Goal: Task Accomplishment & Management: Manage account settings

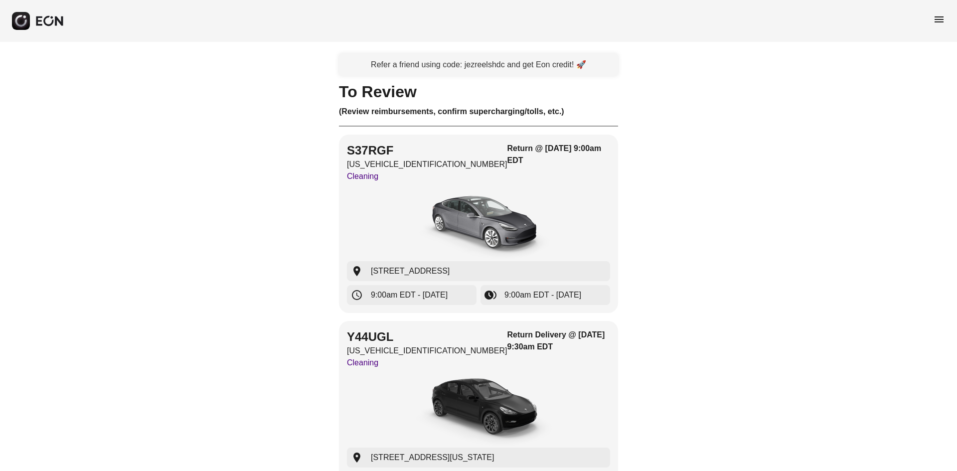
click at [935, 19] on span "menu" at bounding box center [939, 19] width 12 height 12
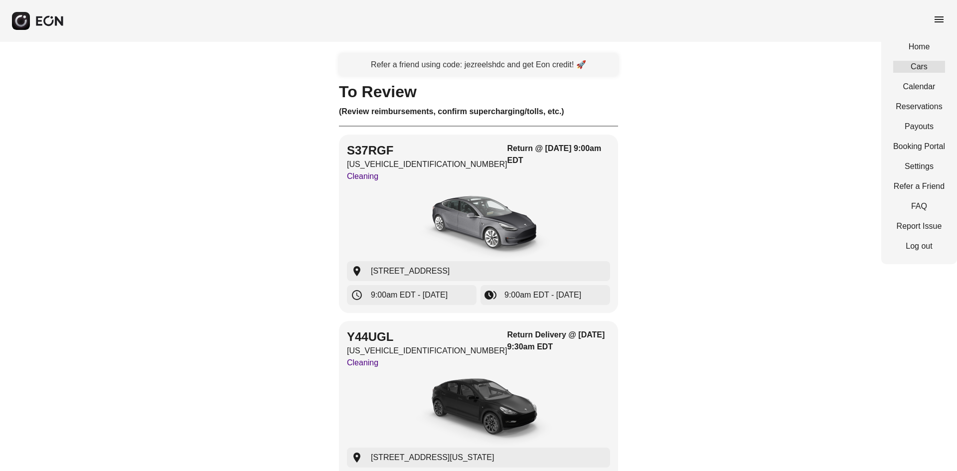
click at [925, 68] on link "Cars" at bounding box center [920, 67] width 52 height 12
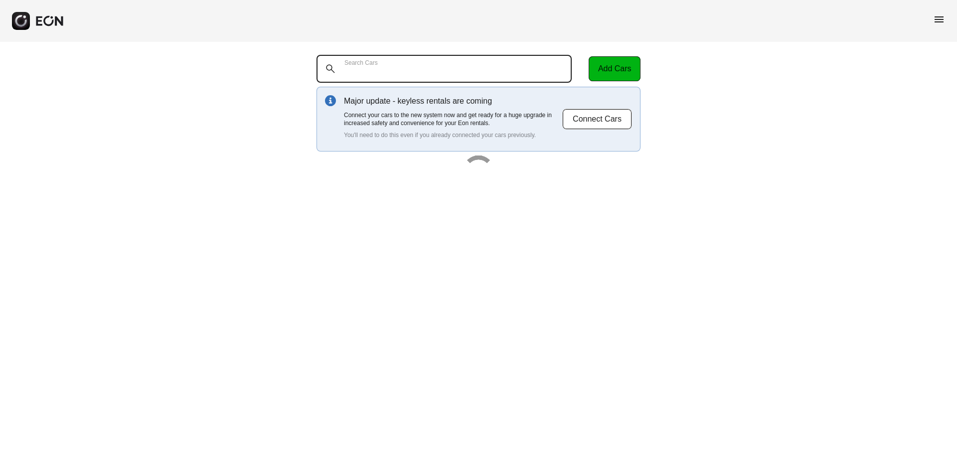
click at [511, 63] on Cars "Search Cars" at bounding box center [444, 69] width 255 height 28
paste Cars "*******"
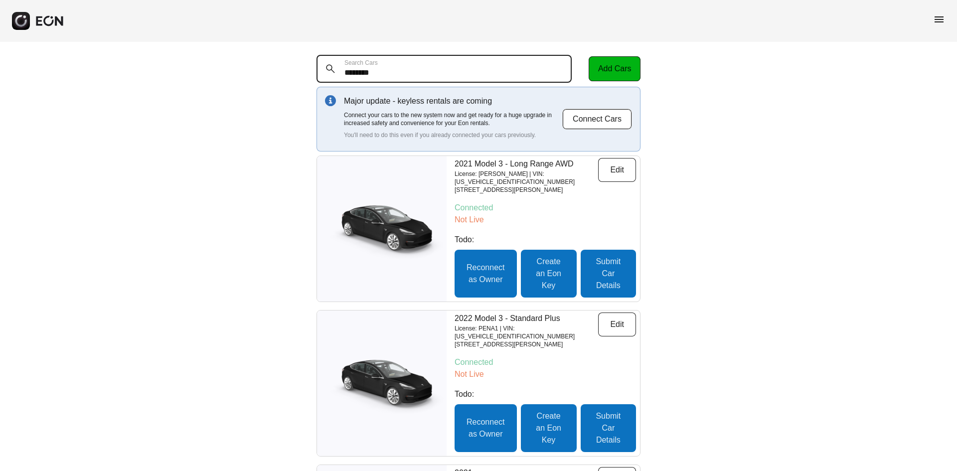
type Cars "*******"
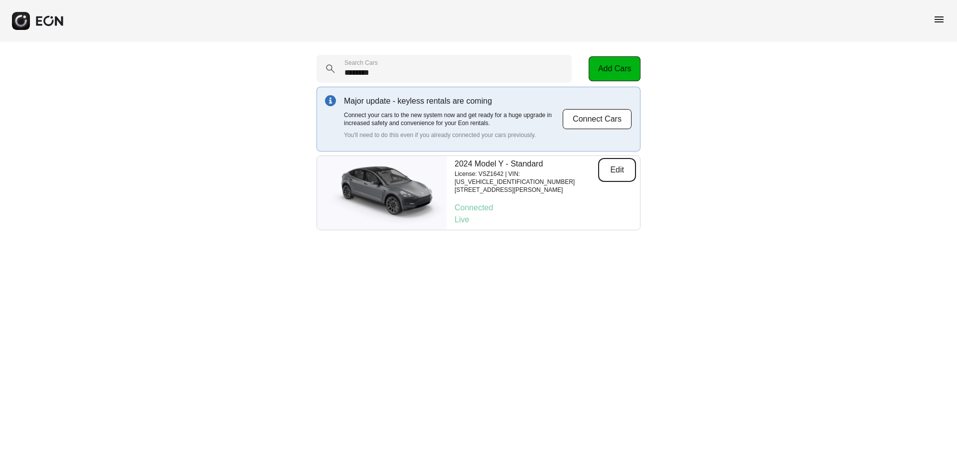
click at [604, 176] on button "Edit" at bounding box center [617, 170] width 38 height 24
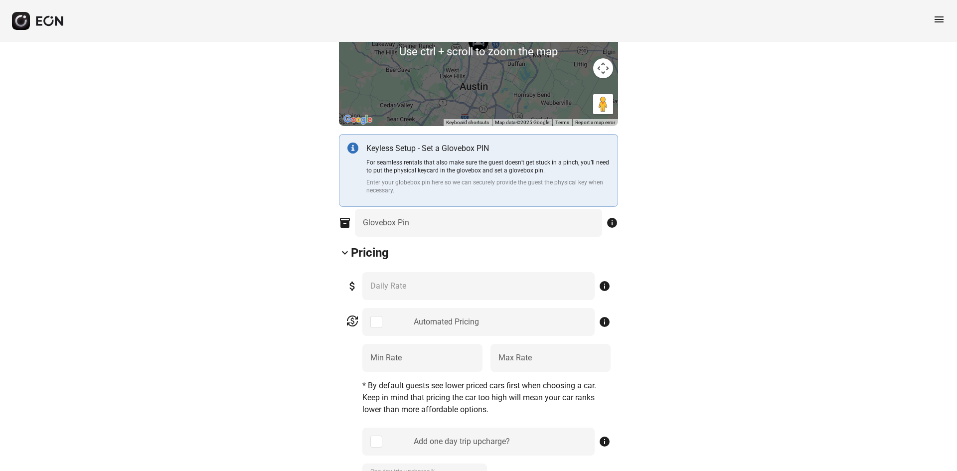
scroll to position [249, 0]
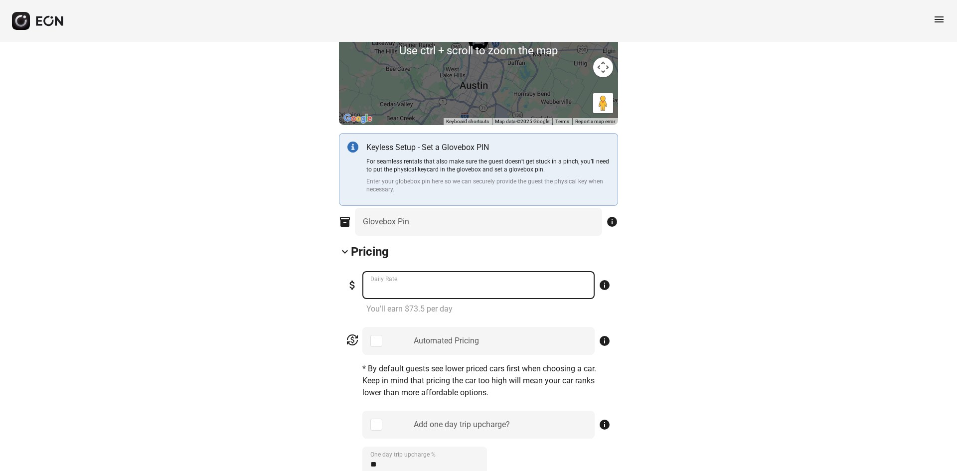
drag, startPoint x: 406, startPoint y: 293, endPoint x: 250, endPoint y: 290, distance: 156.6
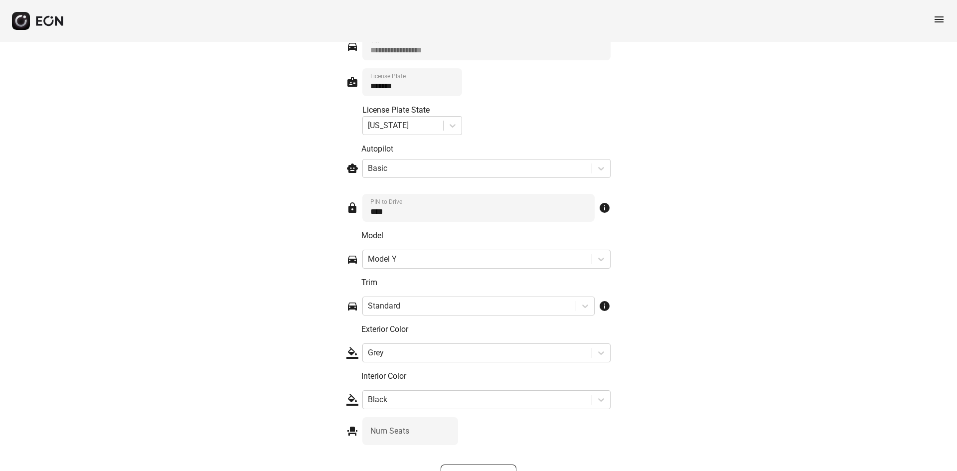
scroll to position [1459, 0]
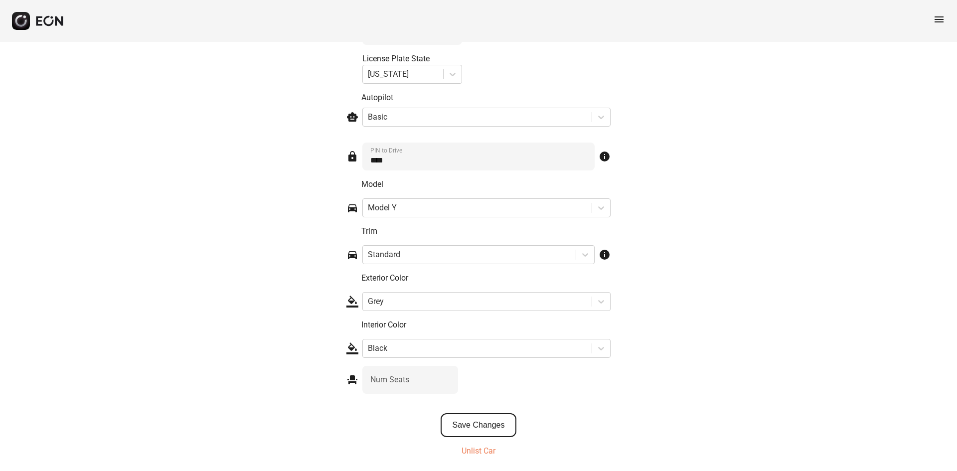
click at [495, 419] on button "Save Changes" at bounding box center [479, 425] width 76 height 24
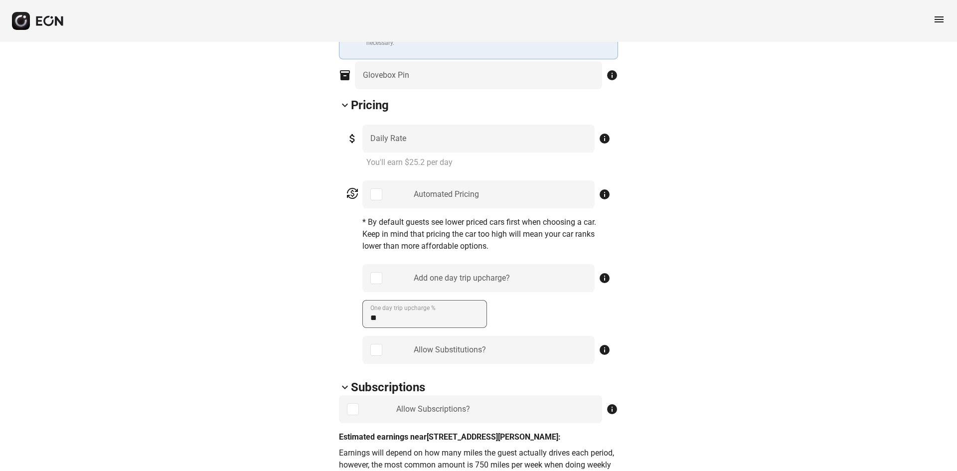
scroll to position [312, 0]
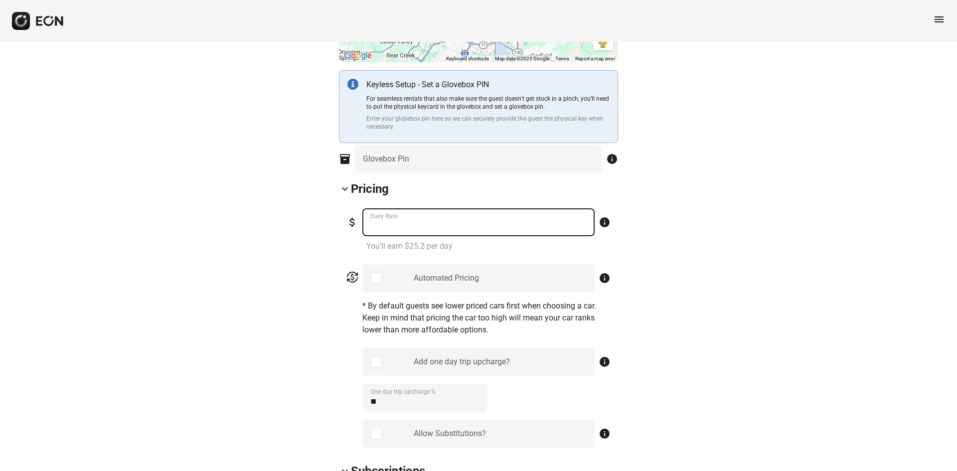
drag, startPoint x: 322, startPoint y: 223, endPoint x: 299, endPoint y: 223, distance: 23.4
type Rate "***"
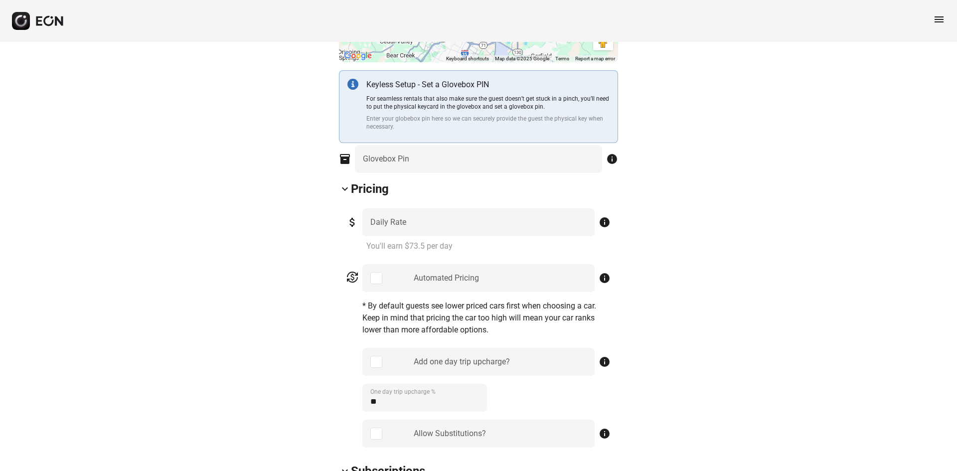
click at [383, 278] on div "Automated Pricing" at bounding box center [478, 278] width 232 height 28
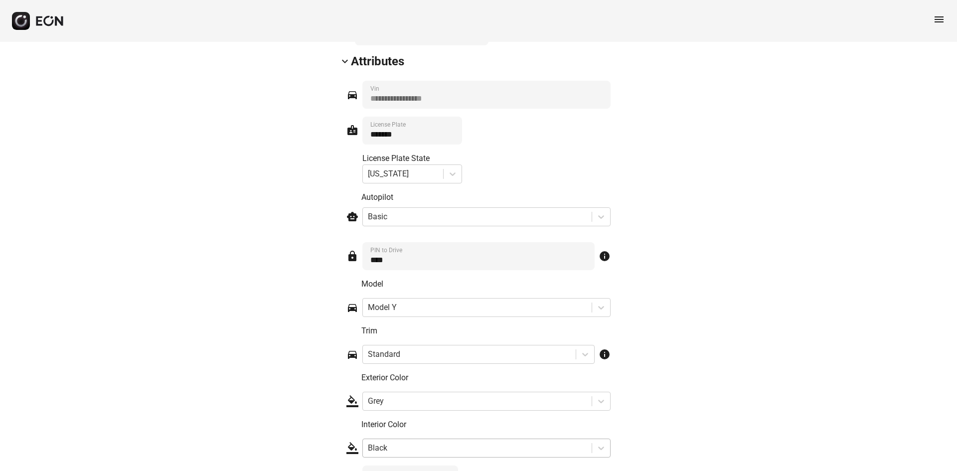
scroll to position [1459, 0]
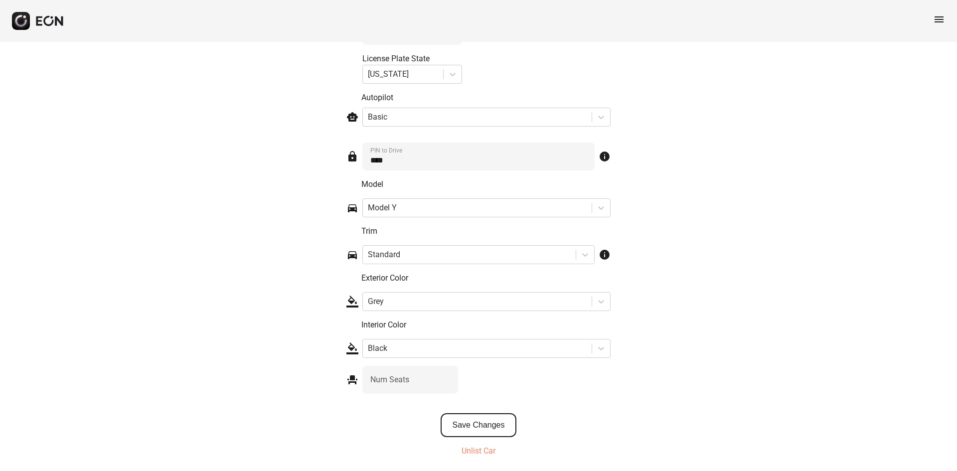
click at [485, 427] on button "Save Changes" at bounding box center [479, 425] width 76 height 24
click at [461, 425] on button "Save Changes" at bounding box center [479, 425] width 76 height 24
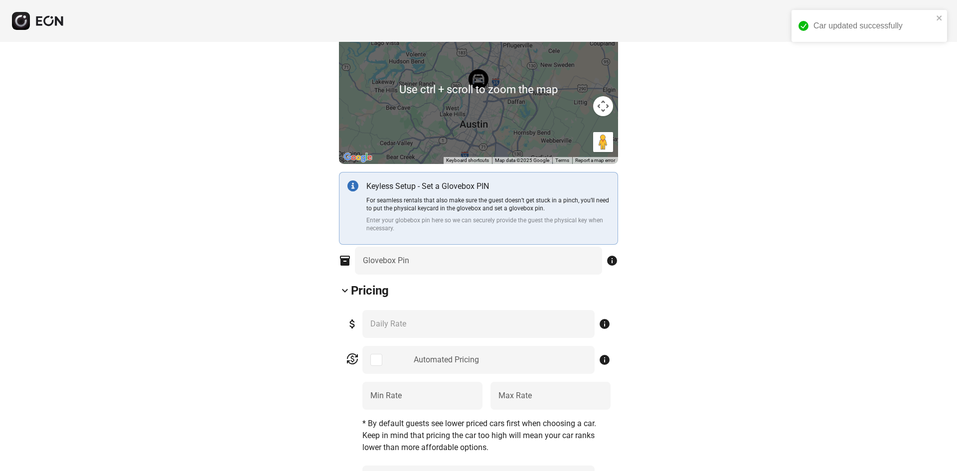
scroll to position [328, 0]
